Goal: Information Seeking & Learning: Find contact information

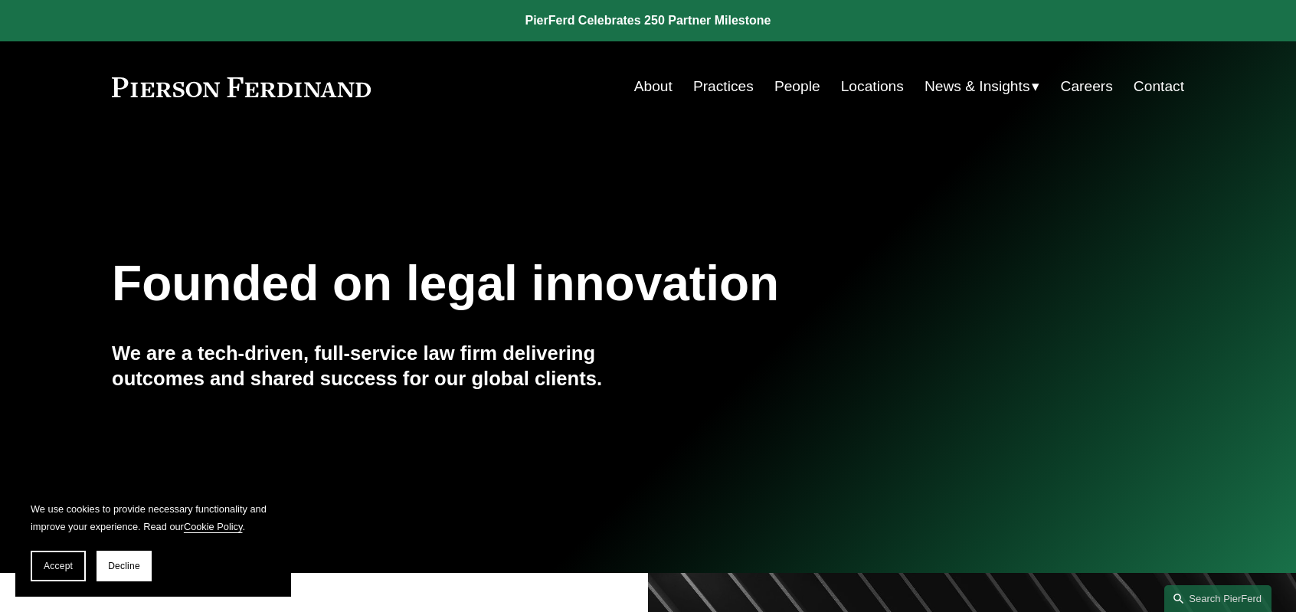
click at [792, 88] on link "People" at bounding box center [797, 86] width 46 height 29
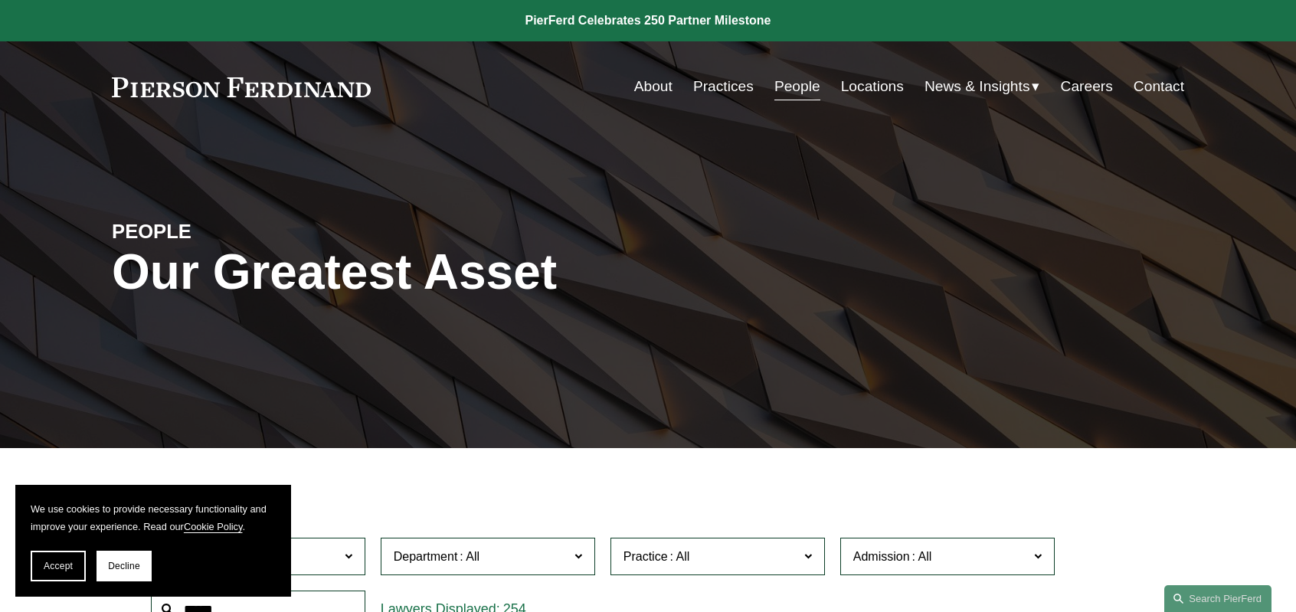
click at [873, 87] on link "Locations" at bounding box center [872, 86] width 63 height 29
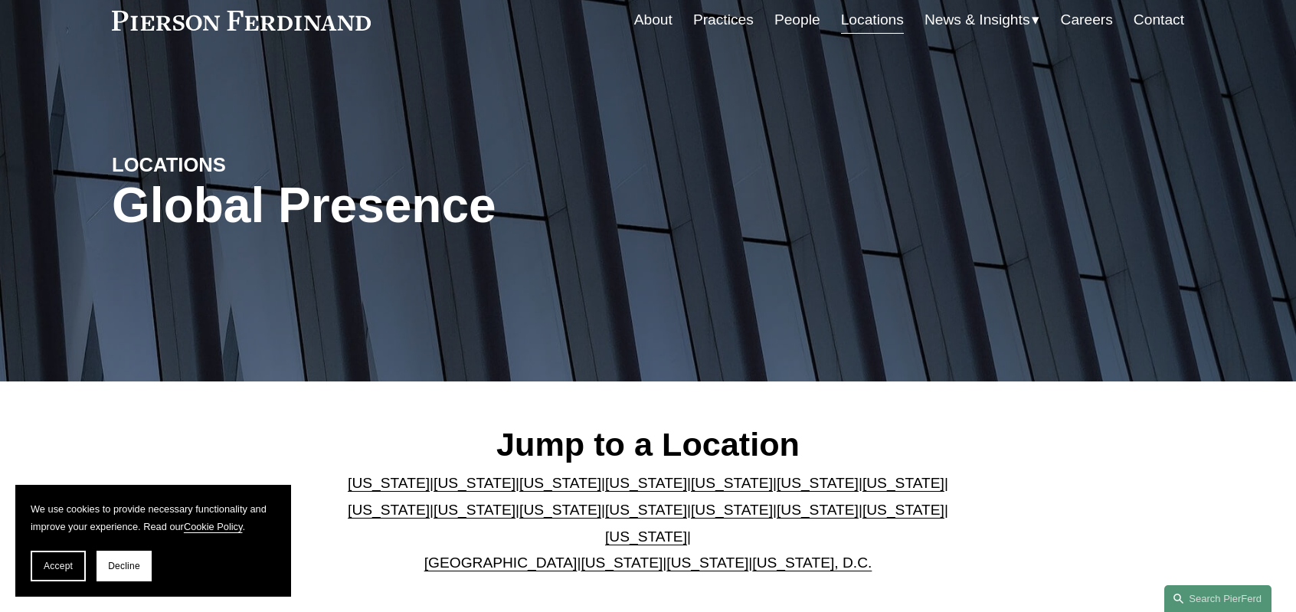
scroll to position [153, 0]
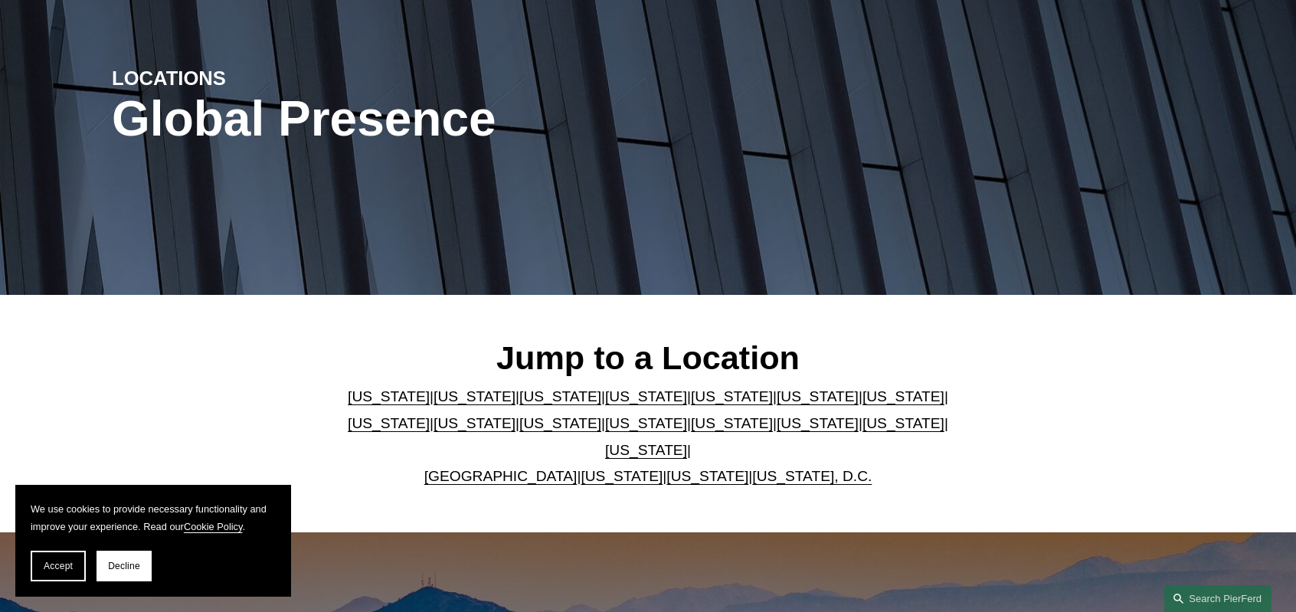
click at [862, 404] on link "Illinois" at bounding box center [903, 396] width 82 height 16
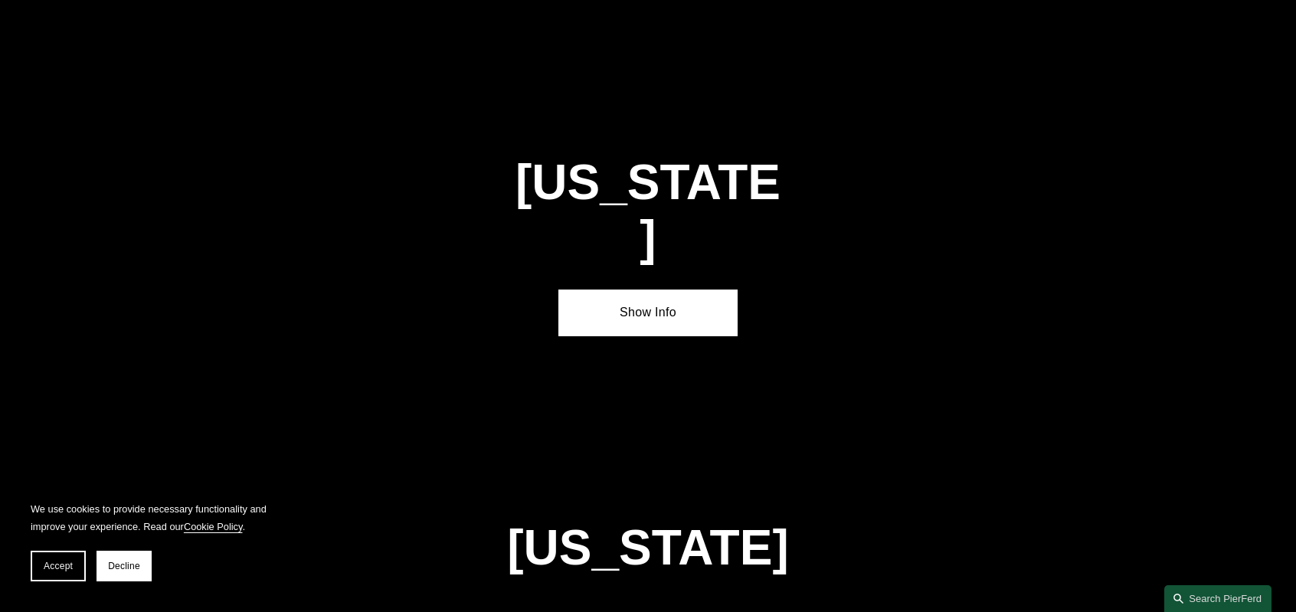
scroll to position [2609, 0]
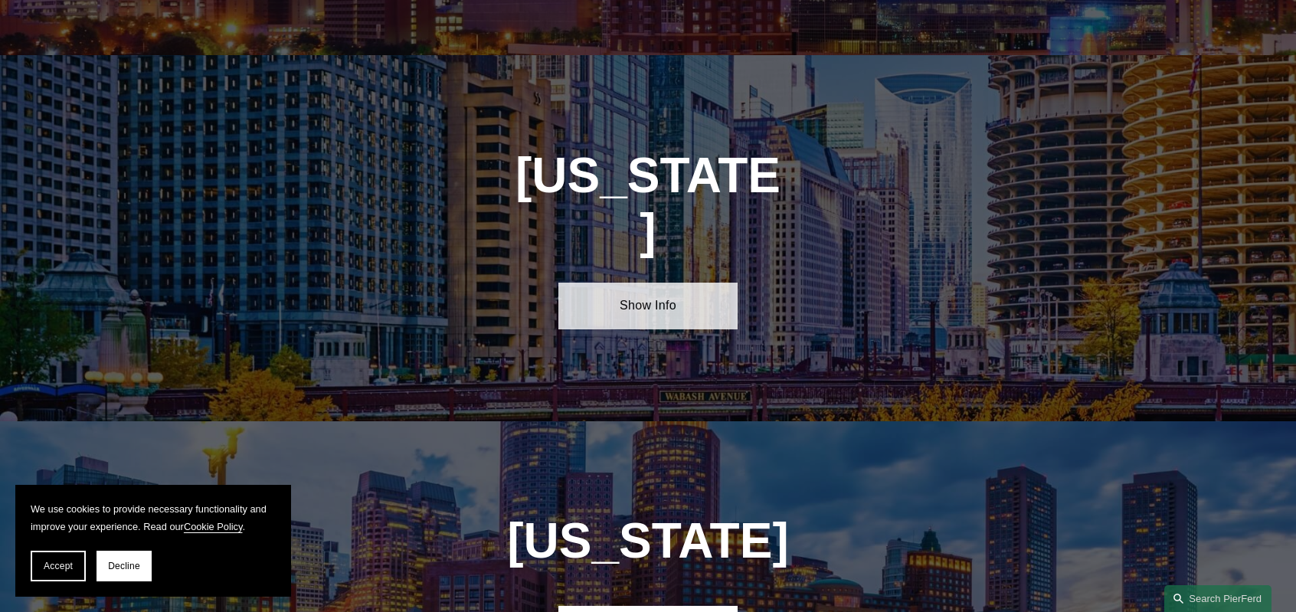
click at [666, 283] on link "Show Info" at bounding box center [647, 306] width 178 height 46
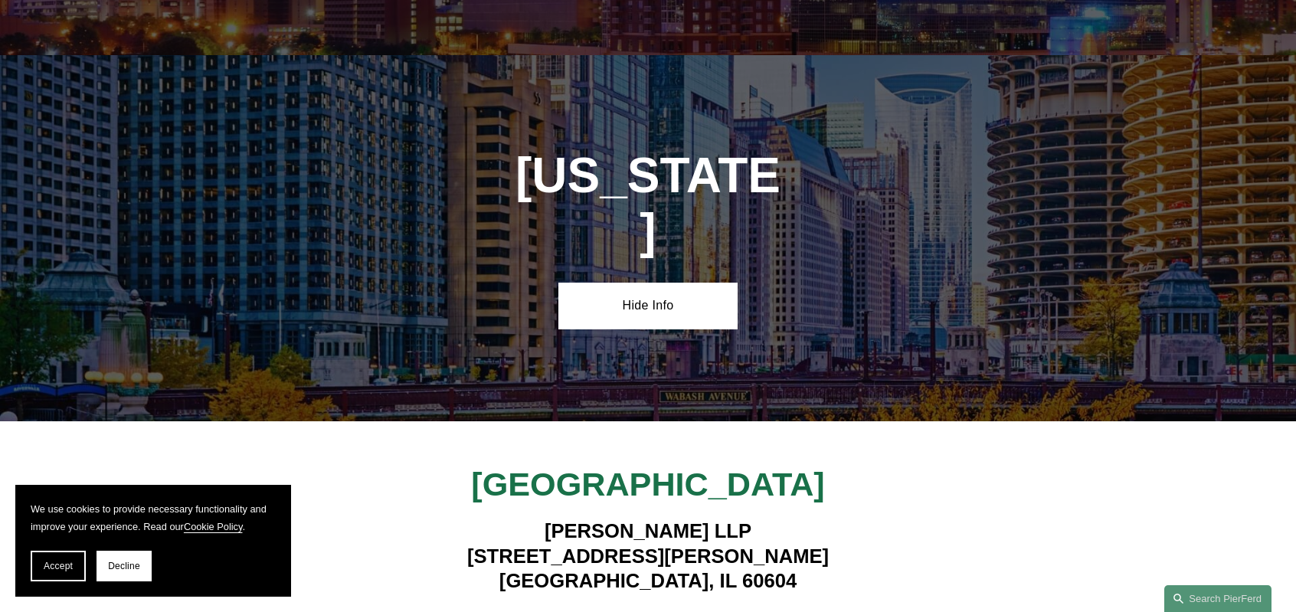
click at [637, 611] on strong "View Lawyers" at bounding box center [641, 624] width 96 height 16
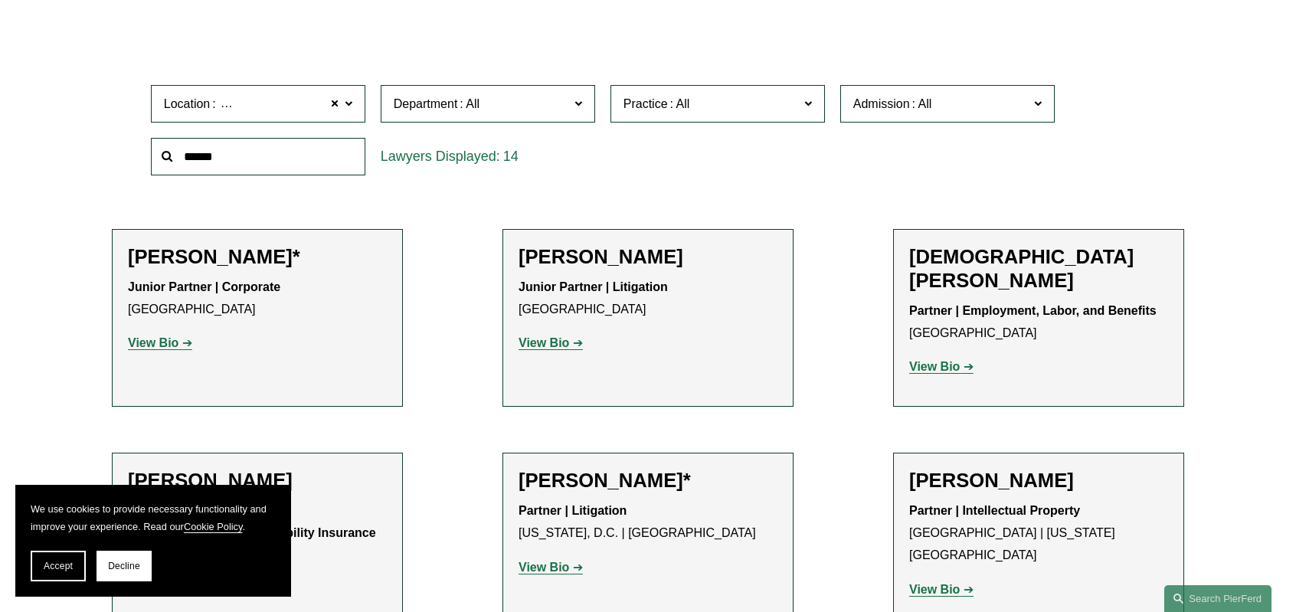
scroll to position [459, 0]
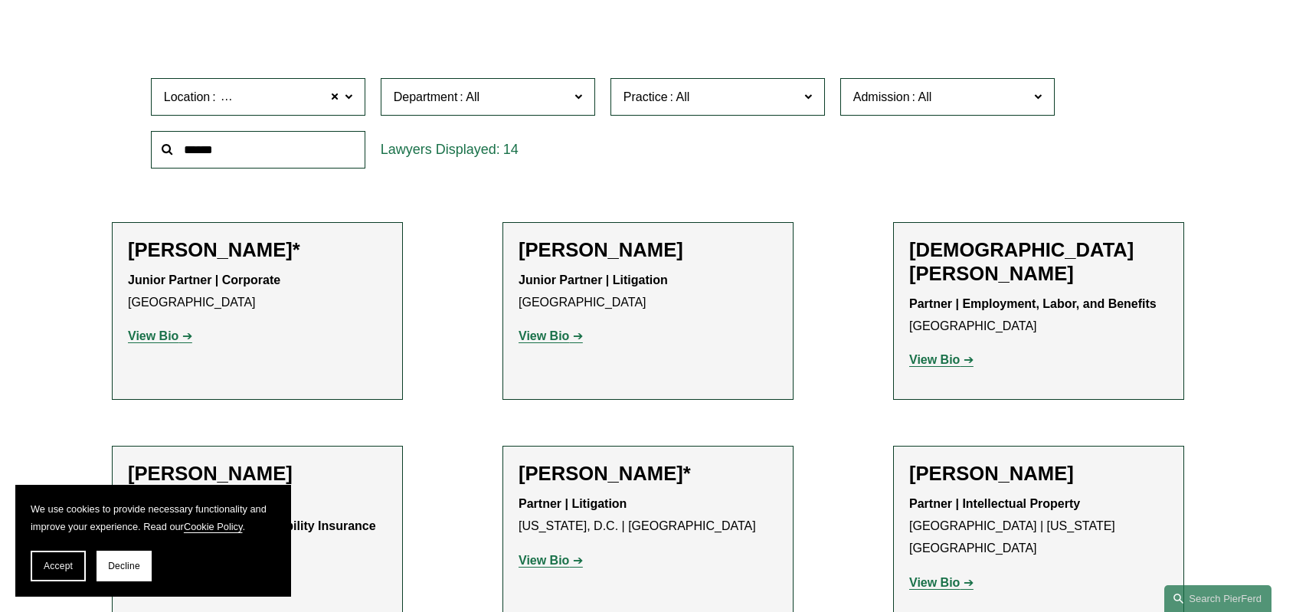
click at [172, 335] on strong "View Bio" at bounding box center [153, 335] width 51 height 13
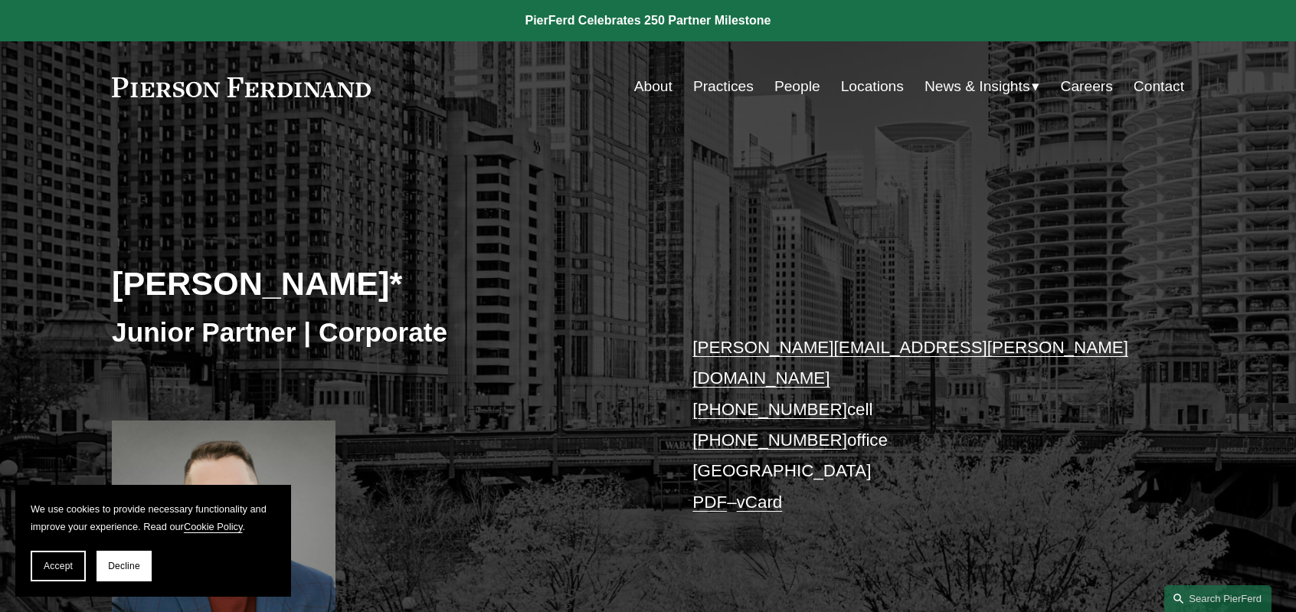
click at [887, 82] on link "Locations" at bounding box center [872, 86] width 63 height 29
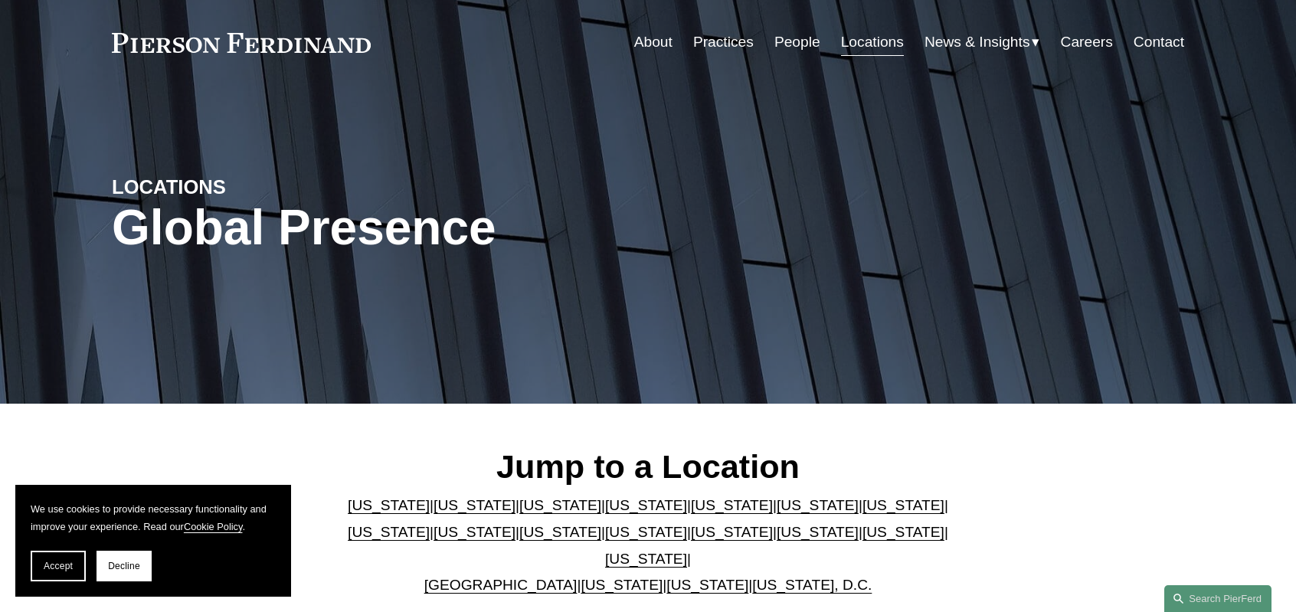
scroll to position [230, 0]
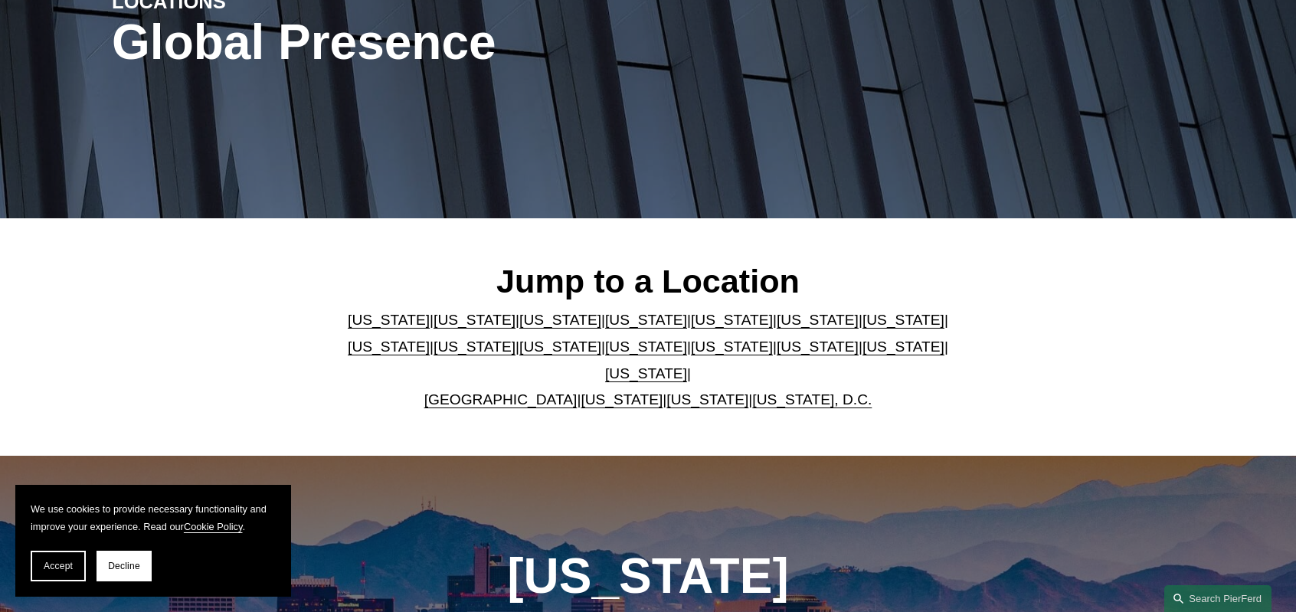
click at [862, 326] on link "[US_STATE]" at bounding box center [903, 320] width 82 height 16
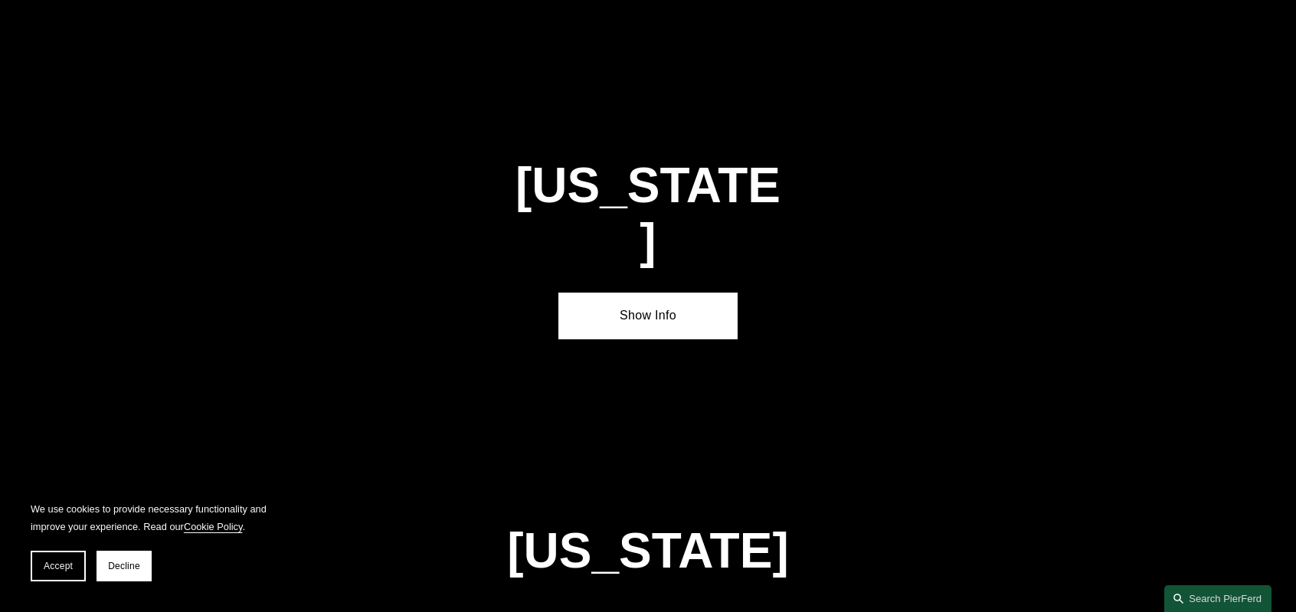
scroll to position [2609, 0]
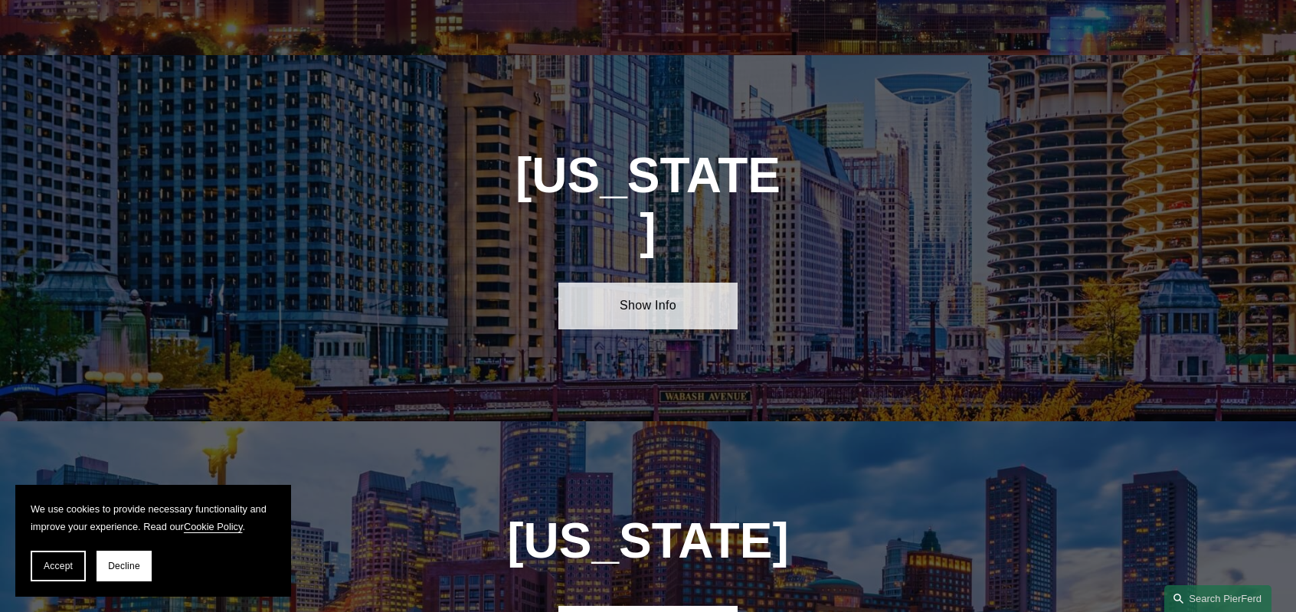
click at [657, 283] on link "Show Info" at bounding box center [647, 306] width 178 height 46
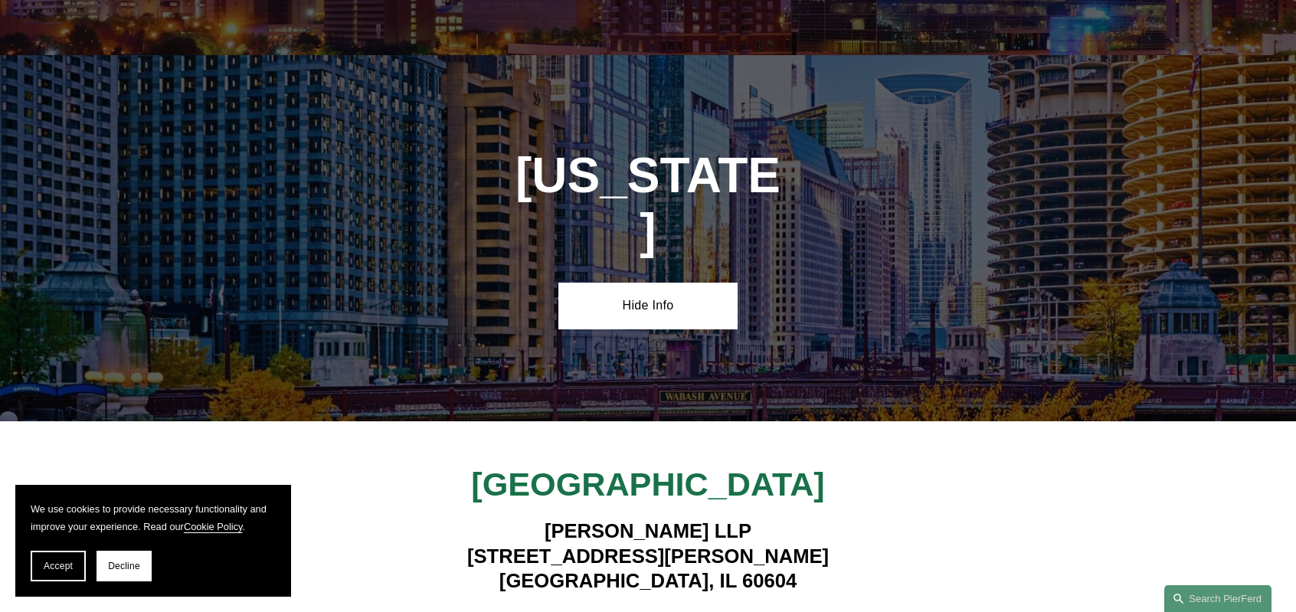
click at [655, 611] on strong "View Lawyers" at bounding box center [641, 624] width 96 height 16
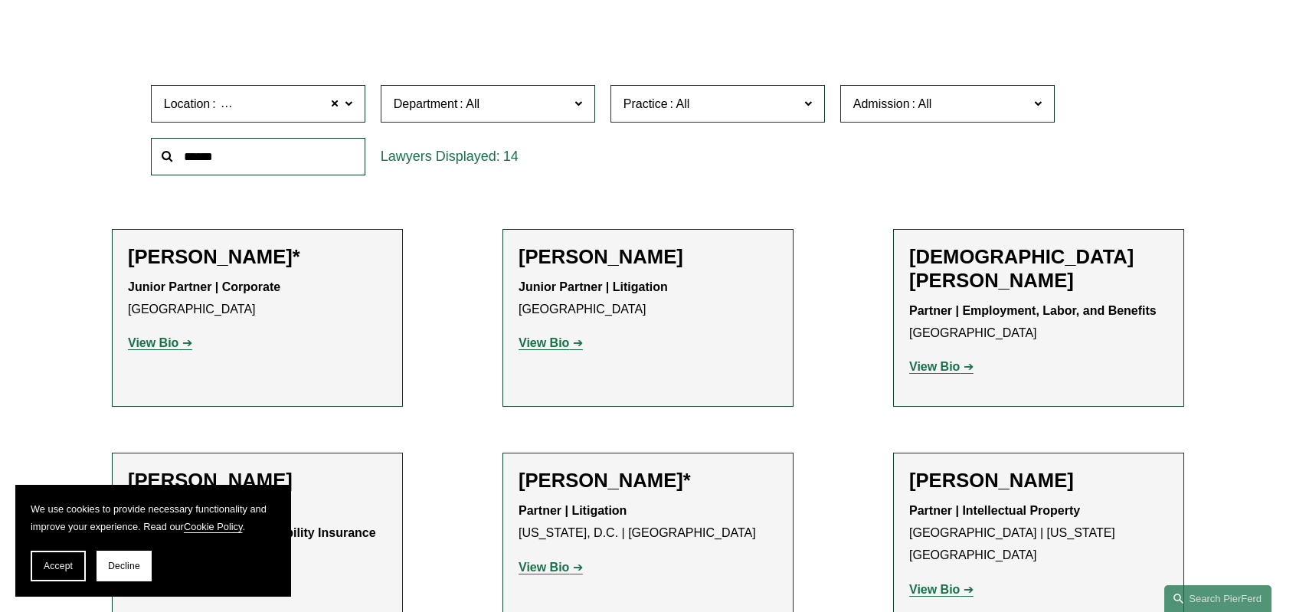
scroll to position [459, 0]
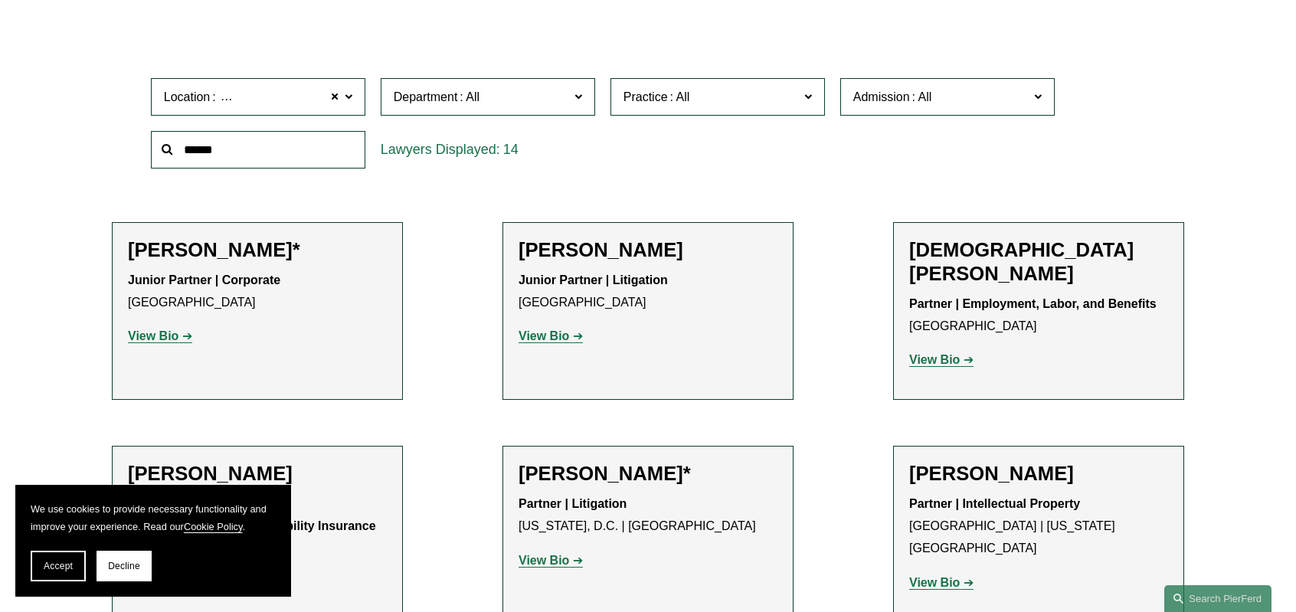
click at [165, 332] on strong "View Bio" at bounding box center [153, 335] width 51 height 13
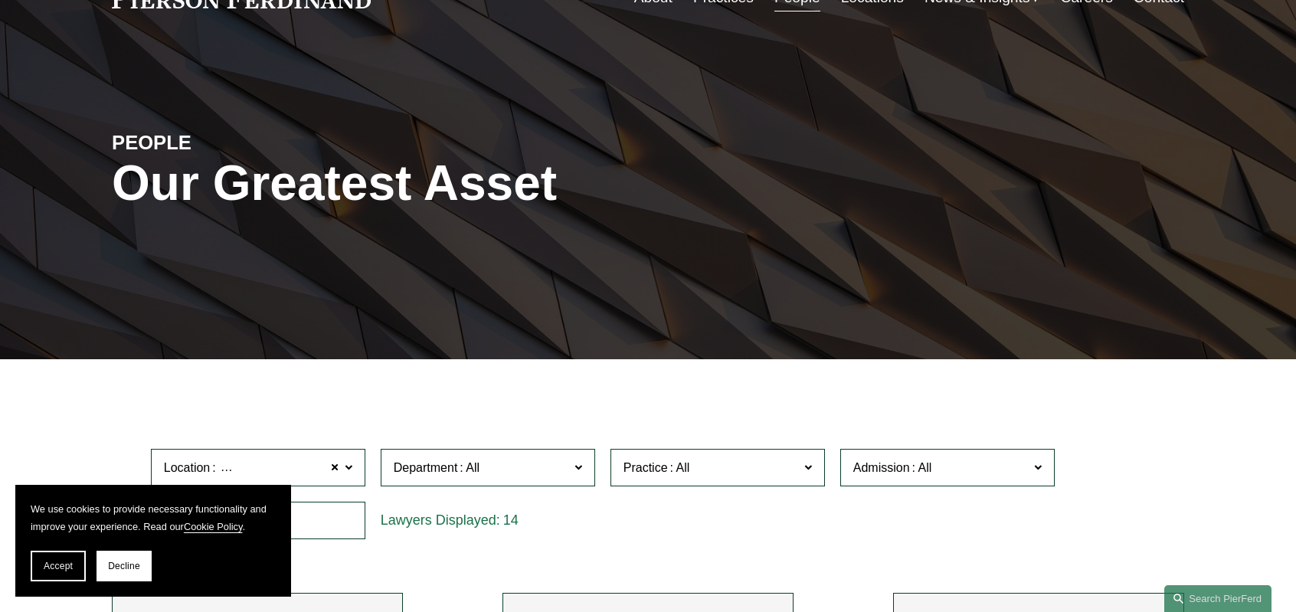
scroll to position [0, 0]
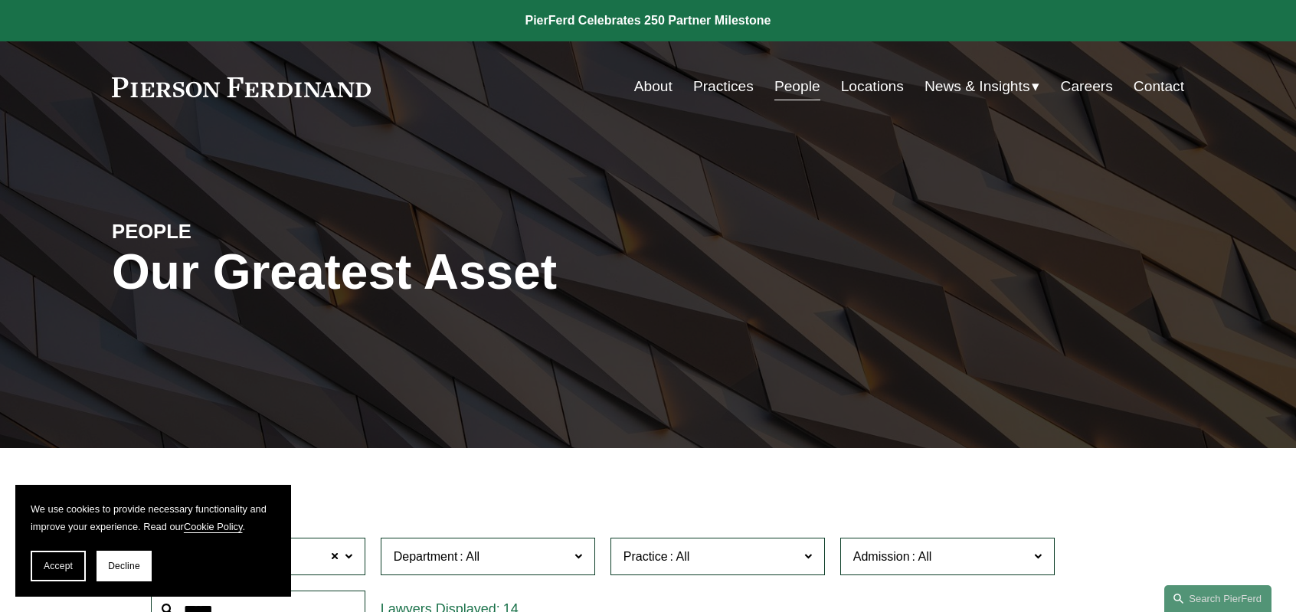
click at [780, 83] on link "People" at bounding box center [797, 86] width 46 height 29
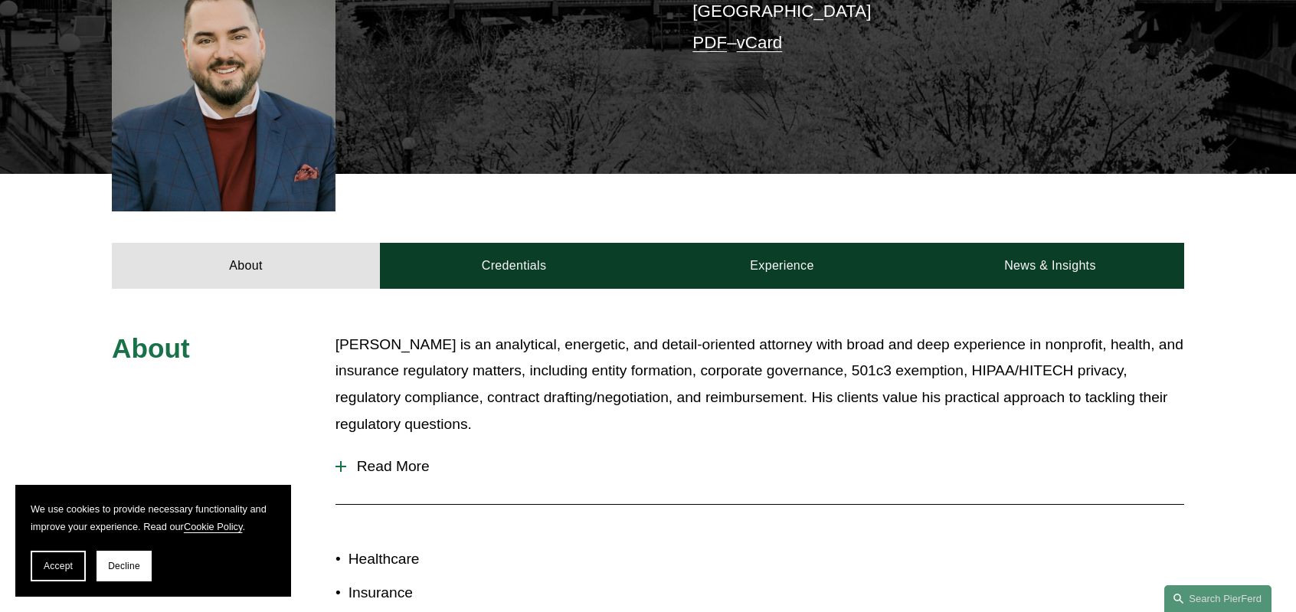
scroll to position [689, 0]
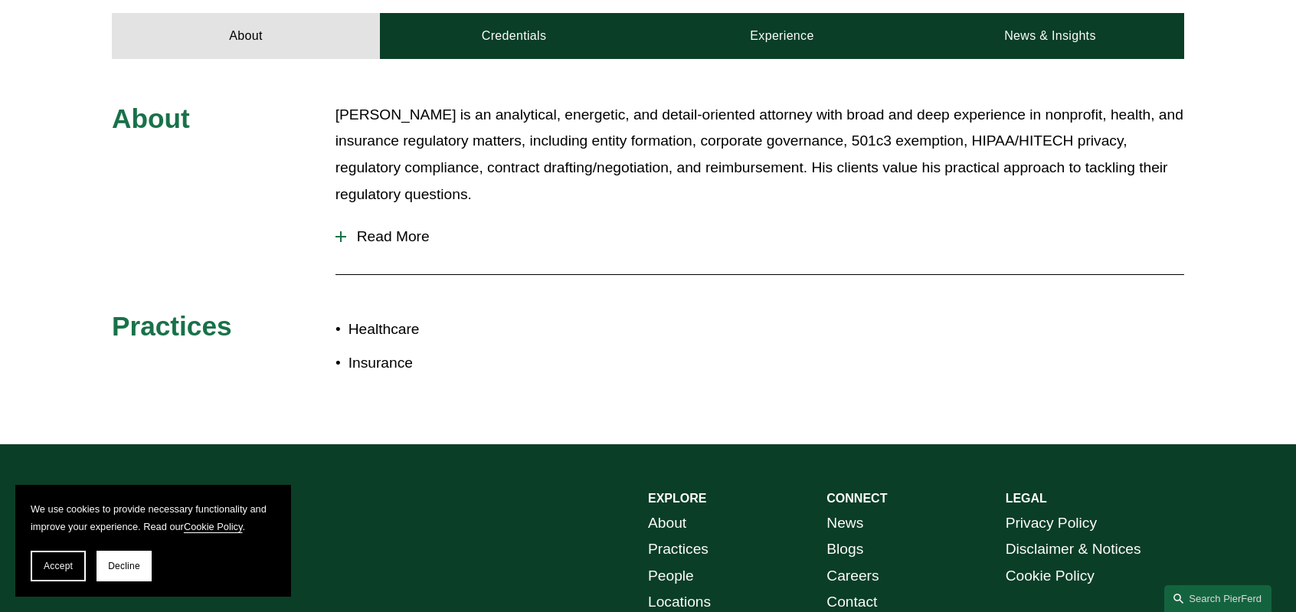
click at [343, 231] on div at bounding box center [340, 236] width 11 height 11
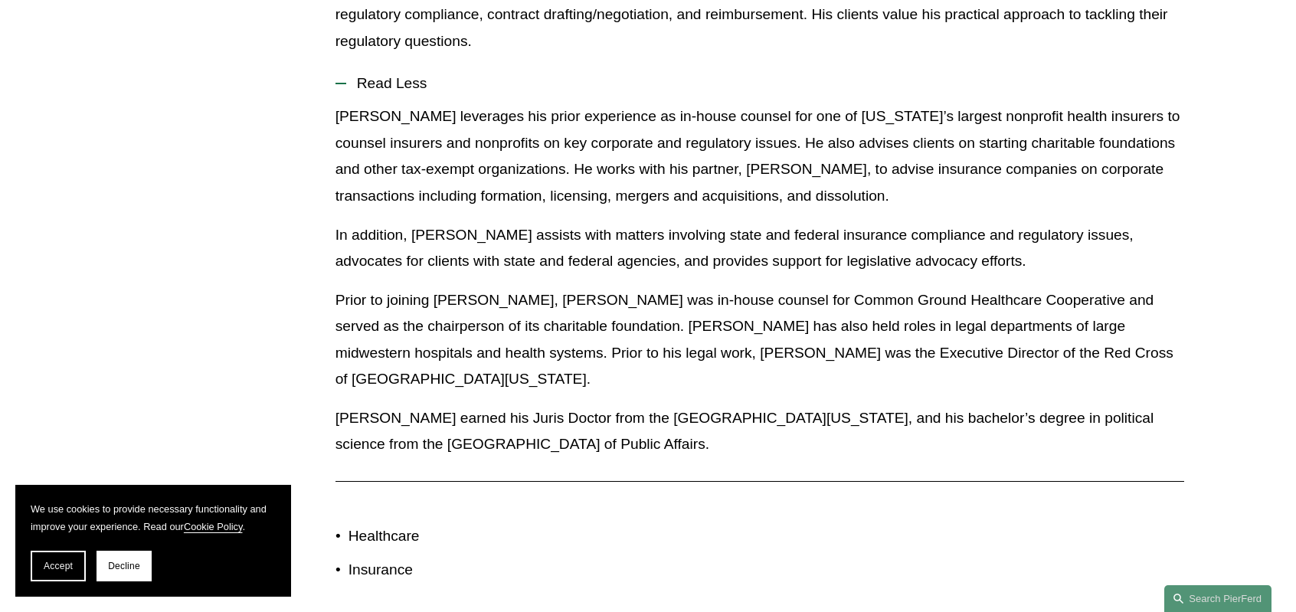
scroll to position [459, 0]
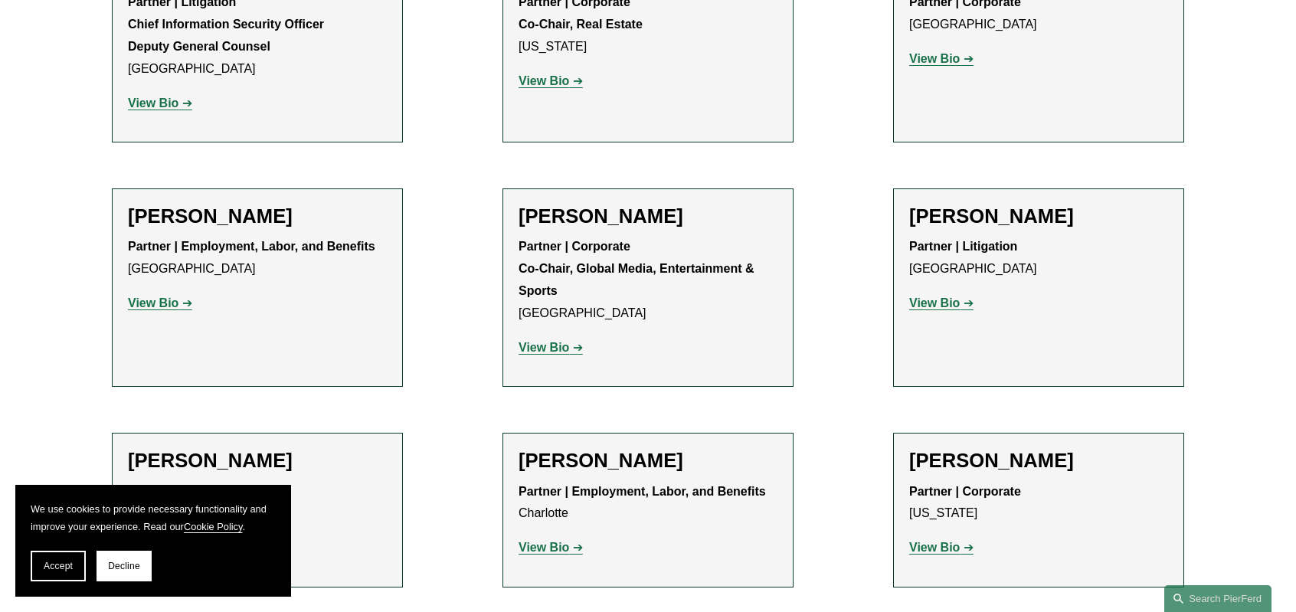
scroll to position [16641, 0]
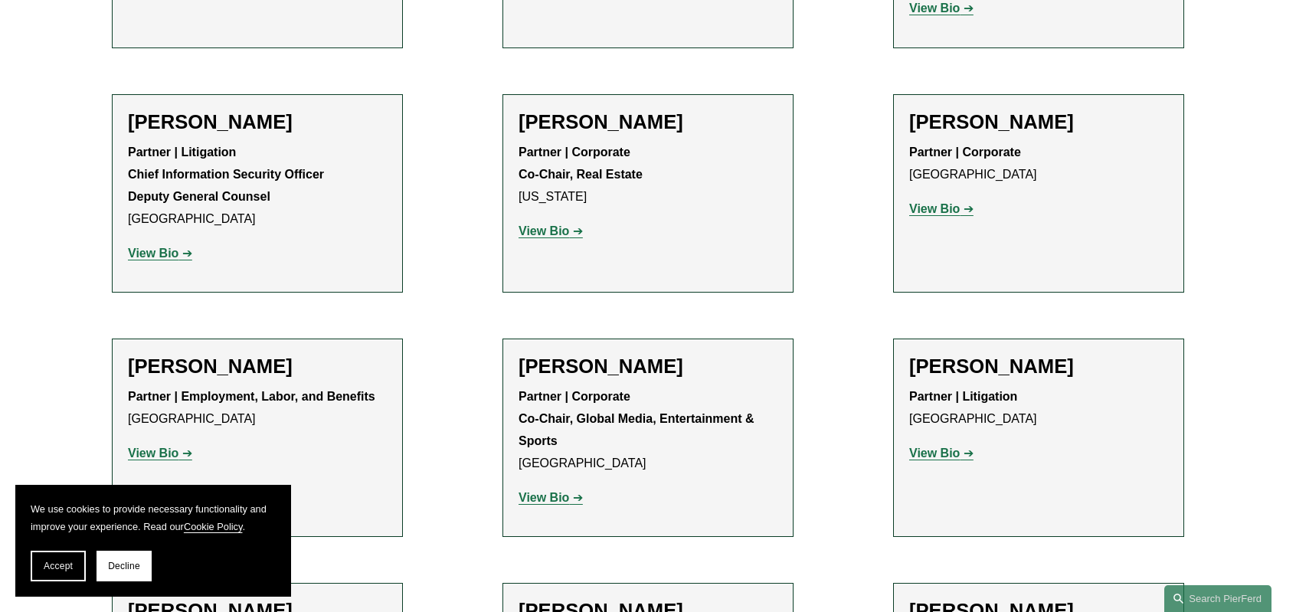
click at [139, 559] on button "Decline" at bounding box center [123, 566] width 55 height 31
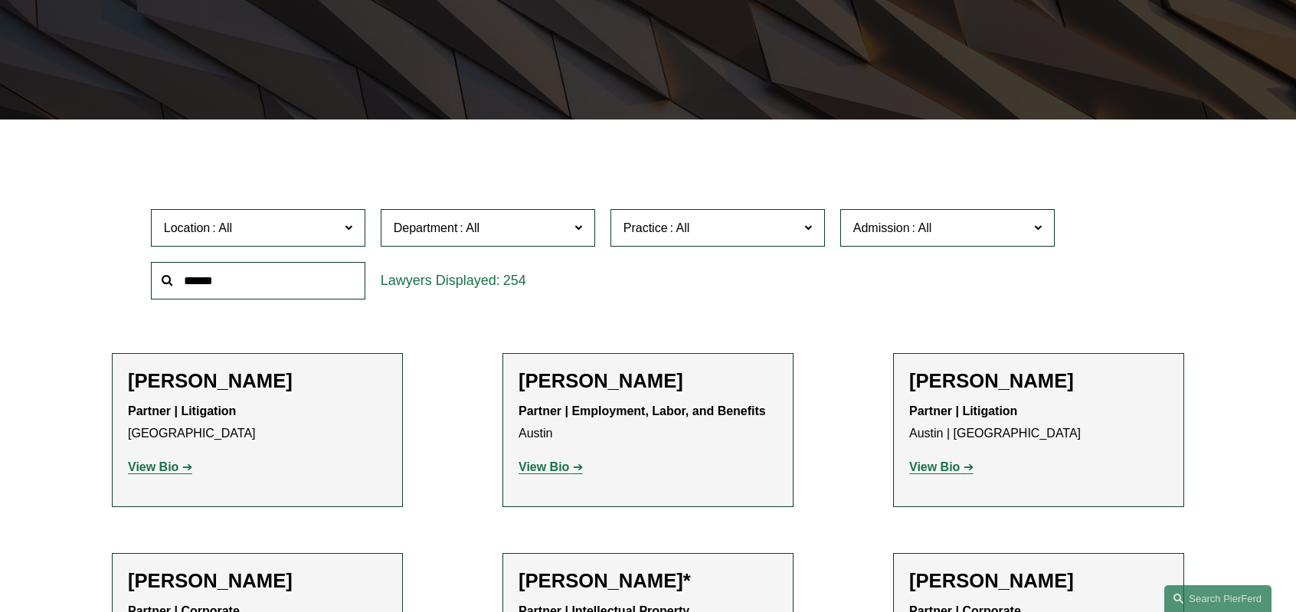
scroll to position [0, 0]
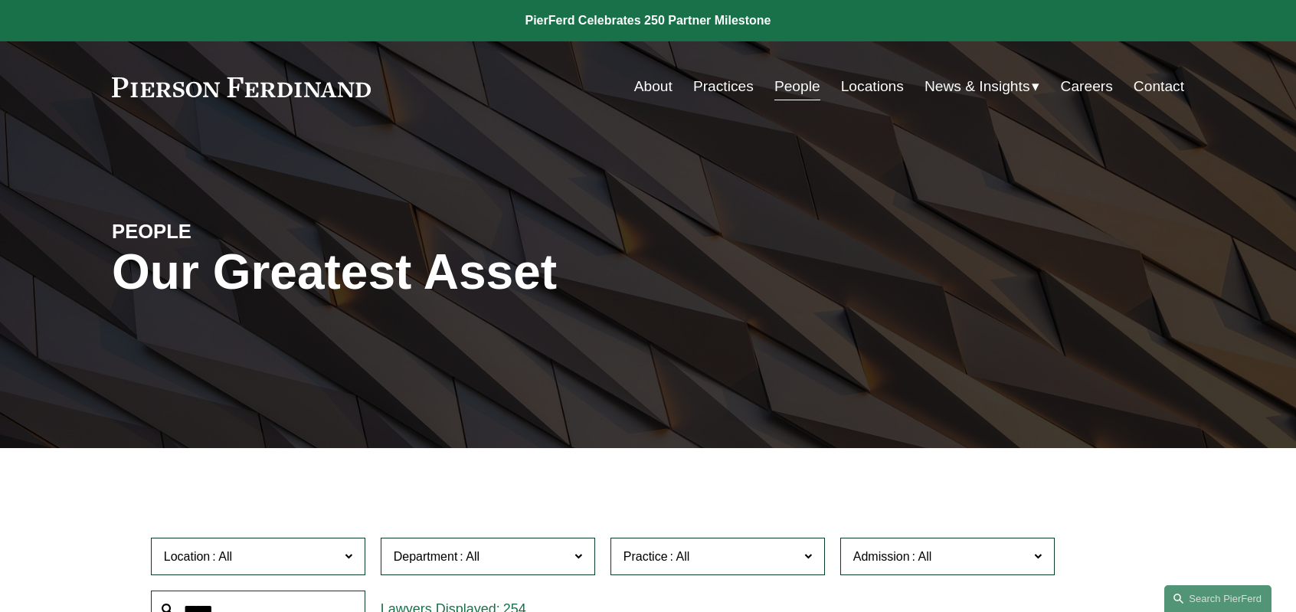
click at [722, 83] on link "Practices" at bounding box center [723, 86] width 60 height 29
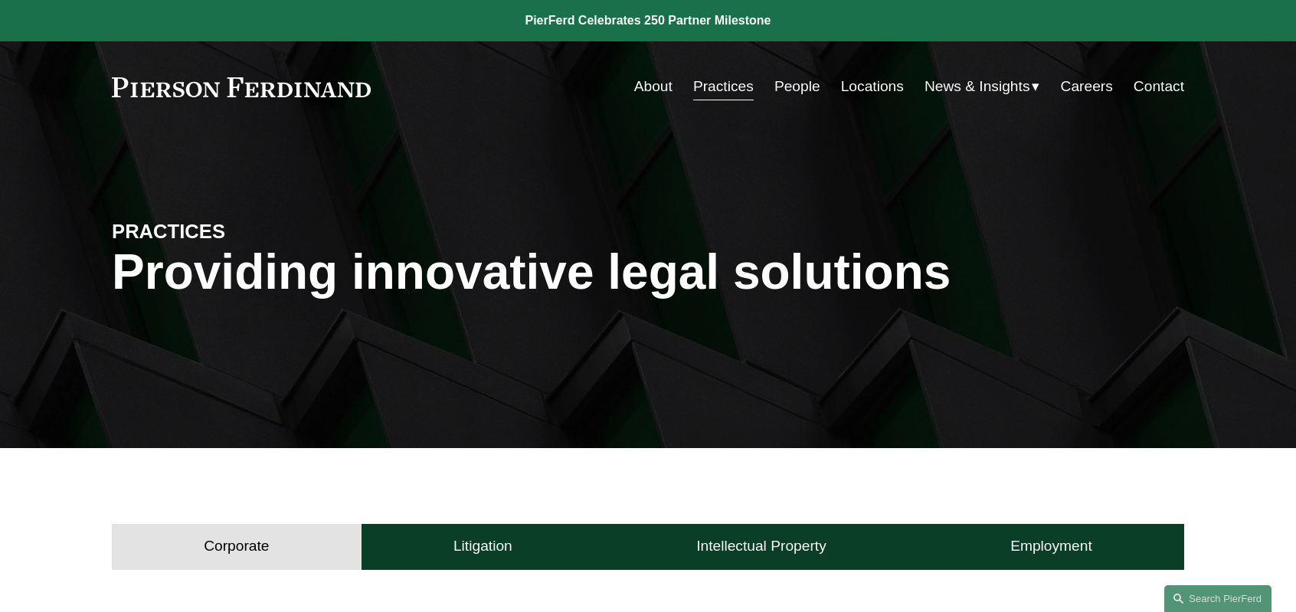
click at [887, 83] on link "Locations" at bounding box center [872, 86] width 63 height 29
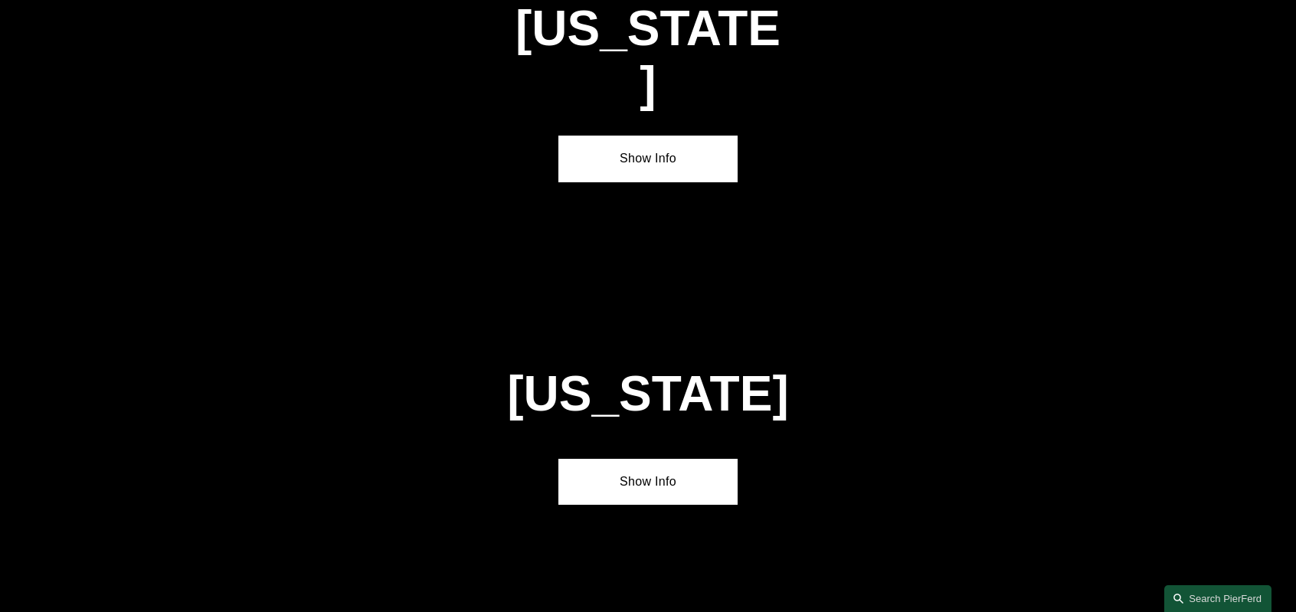
scroll to position [2910, 0]
